Goal: Transaction & Acquisition: Purchase product/service

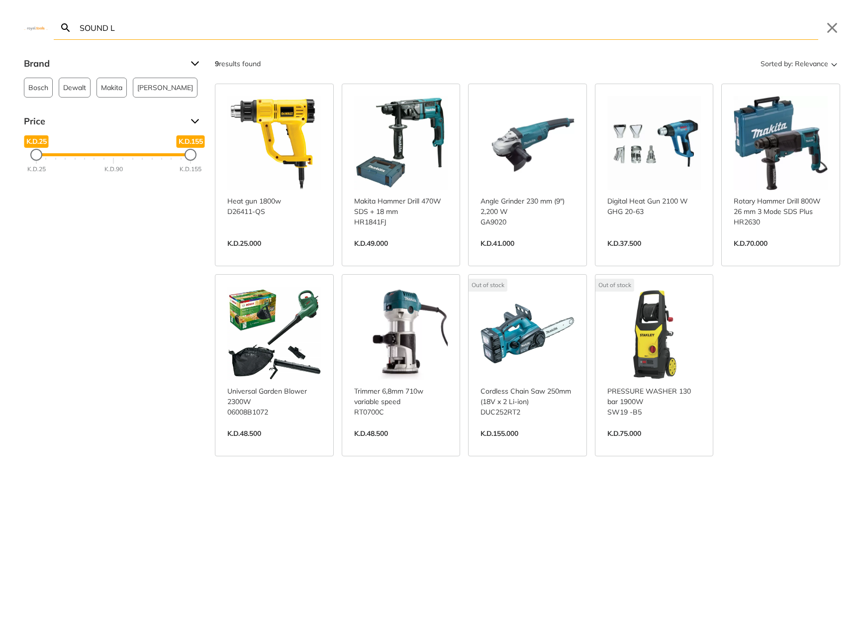
type input "D"
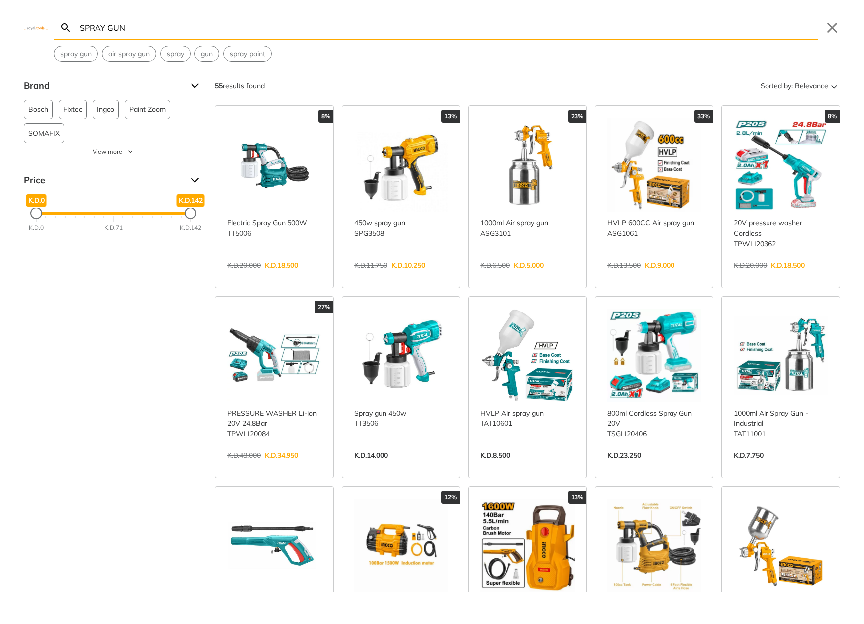
type input "SPRAY GUN"
click at [418, 276] on link "View more →" at bounding box center [401, 276] width 94 height 0
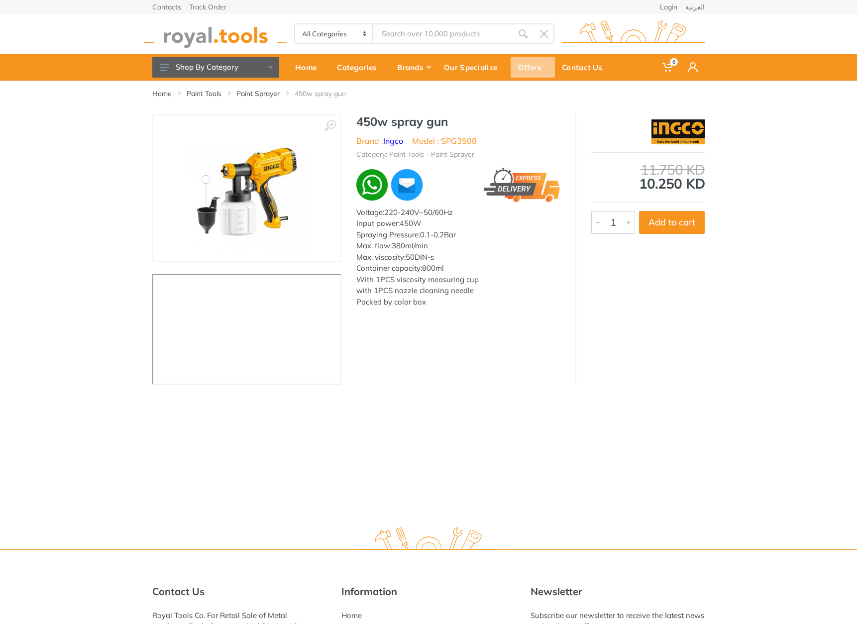
type input "SPRAY GUN"
